Goal: Navigation & Orientation: Find specific page/section

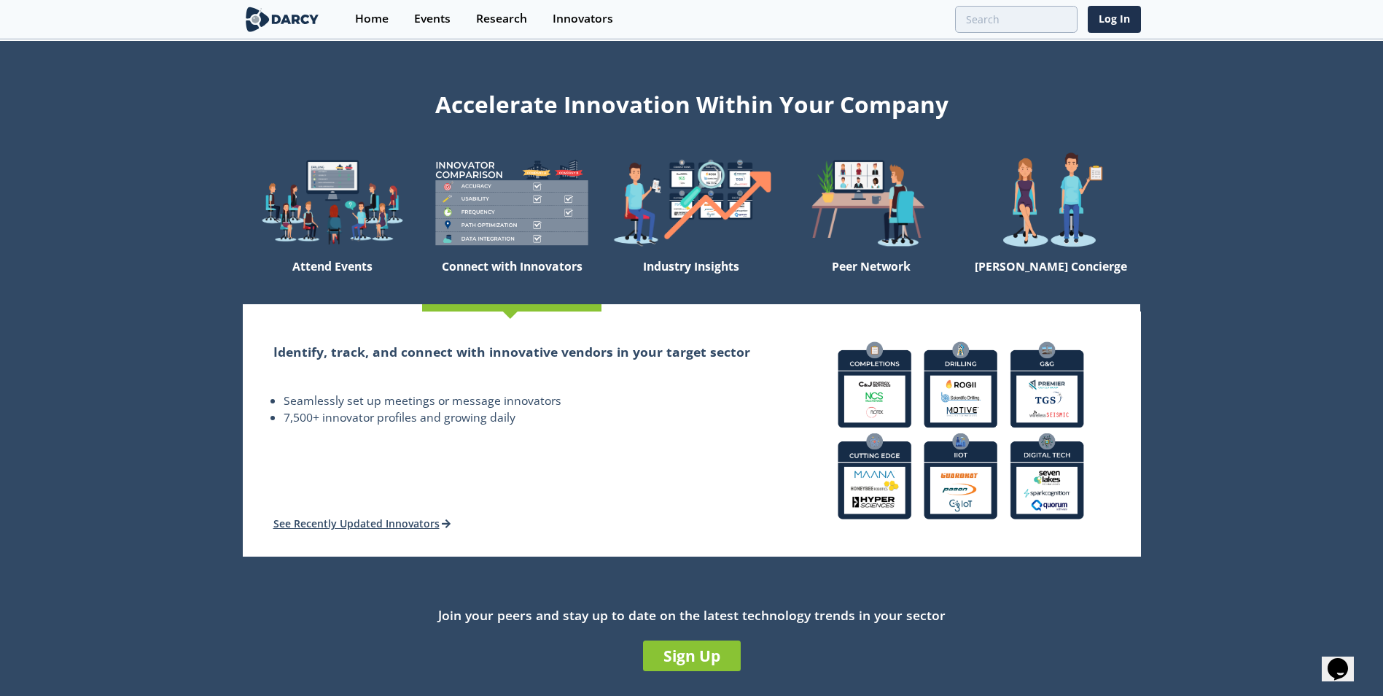
click at [465, 221] on img at bounding box center [511, 202] width 179 height 101
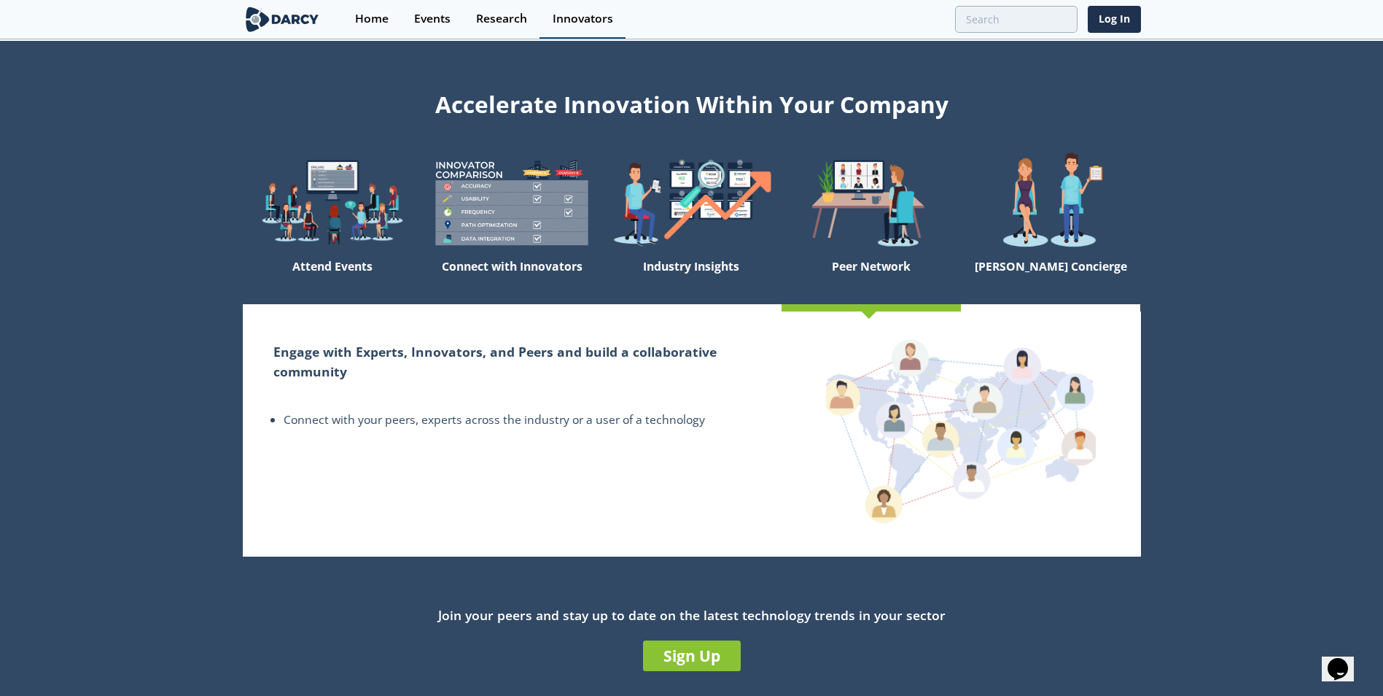
click at [558, 16] on div "Innovators" at bounding box center [583, 19] width 61 height 12
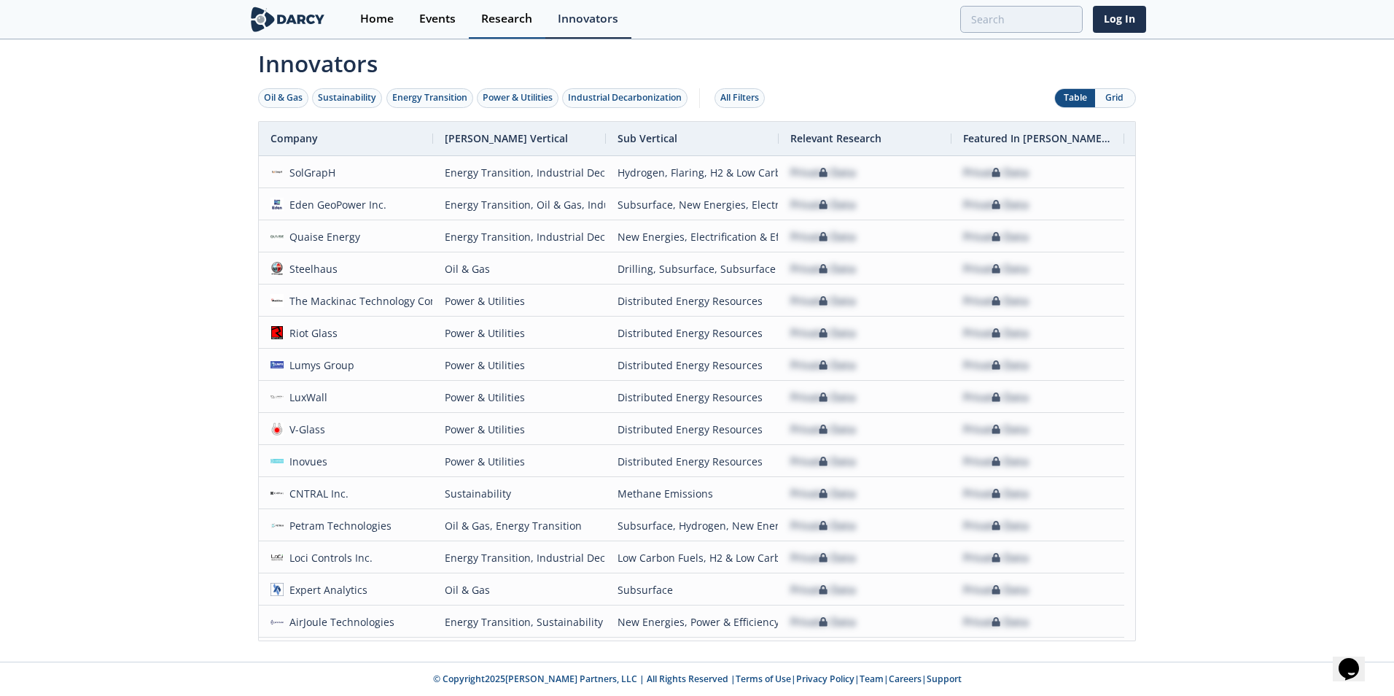
click at [526, 22] on div "Research" at bounding box center [506, 19] width 51 height 12
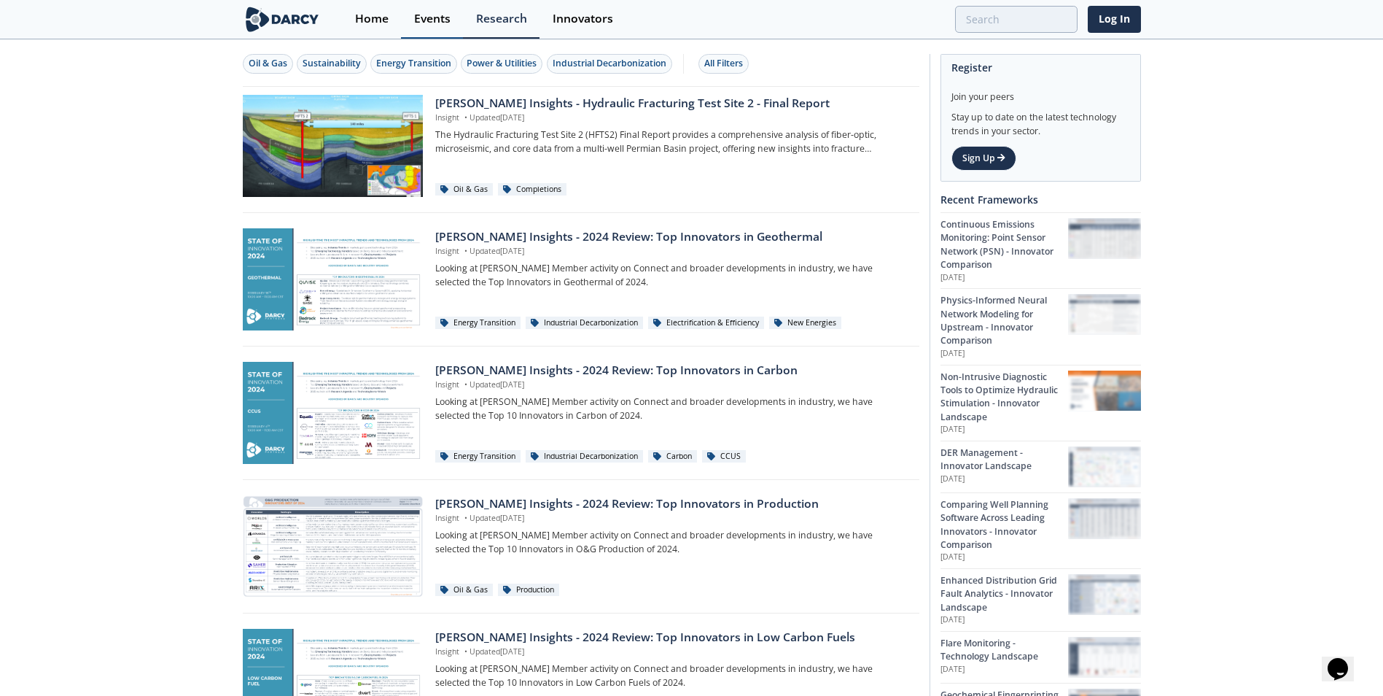
click at [441, 17] on div "Events" at bounding box center [432, 19] width 36 height 12
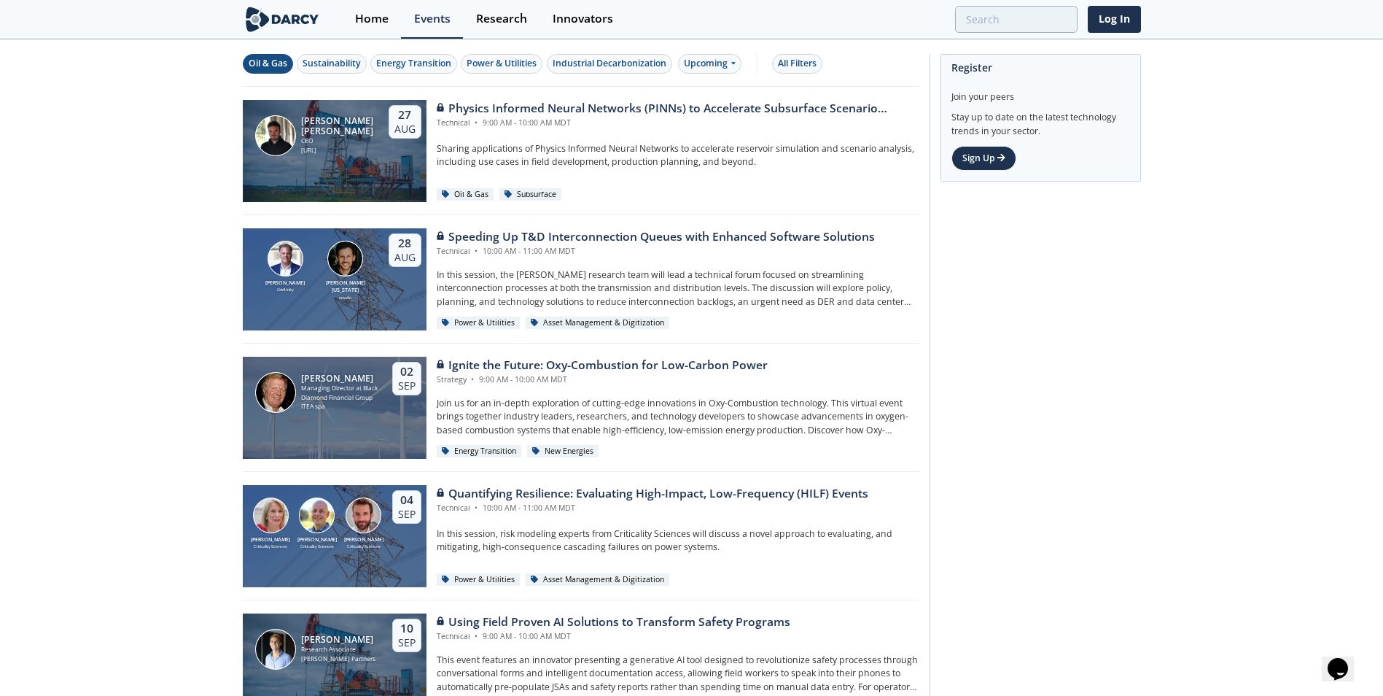
click at [264, 70] on div "Oil & Gas" at bounding box center [268, 63] width 39 height 13
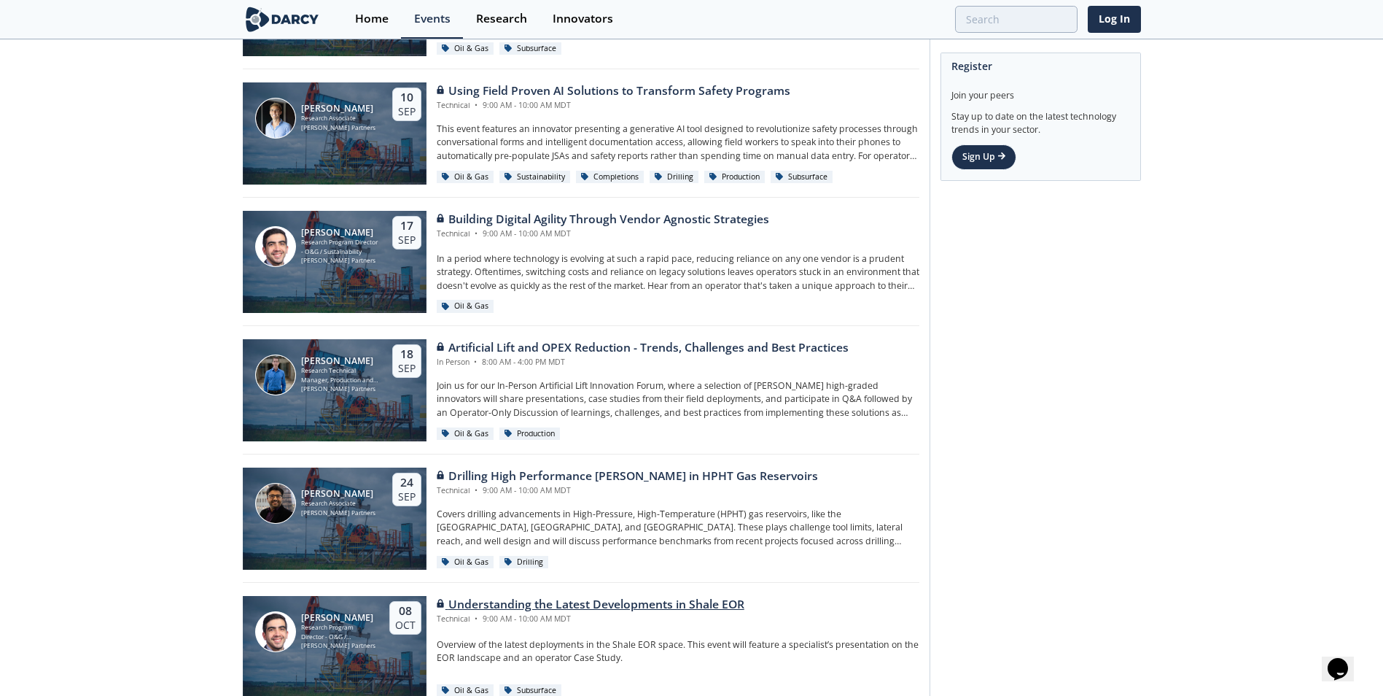
scroll to position [144, 0]
